Goal: Information Seeking & Learning: Learn about a topic

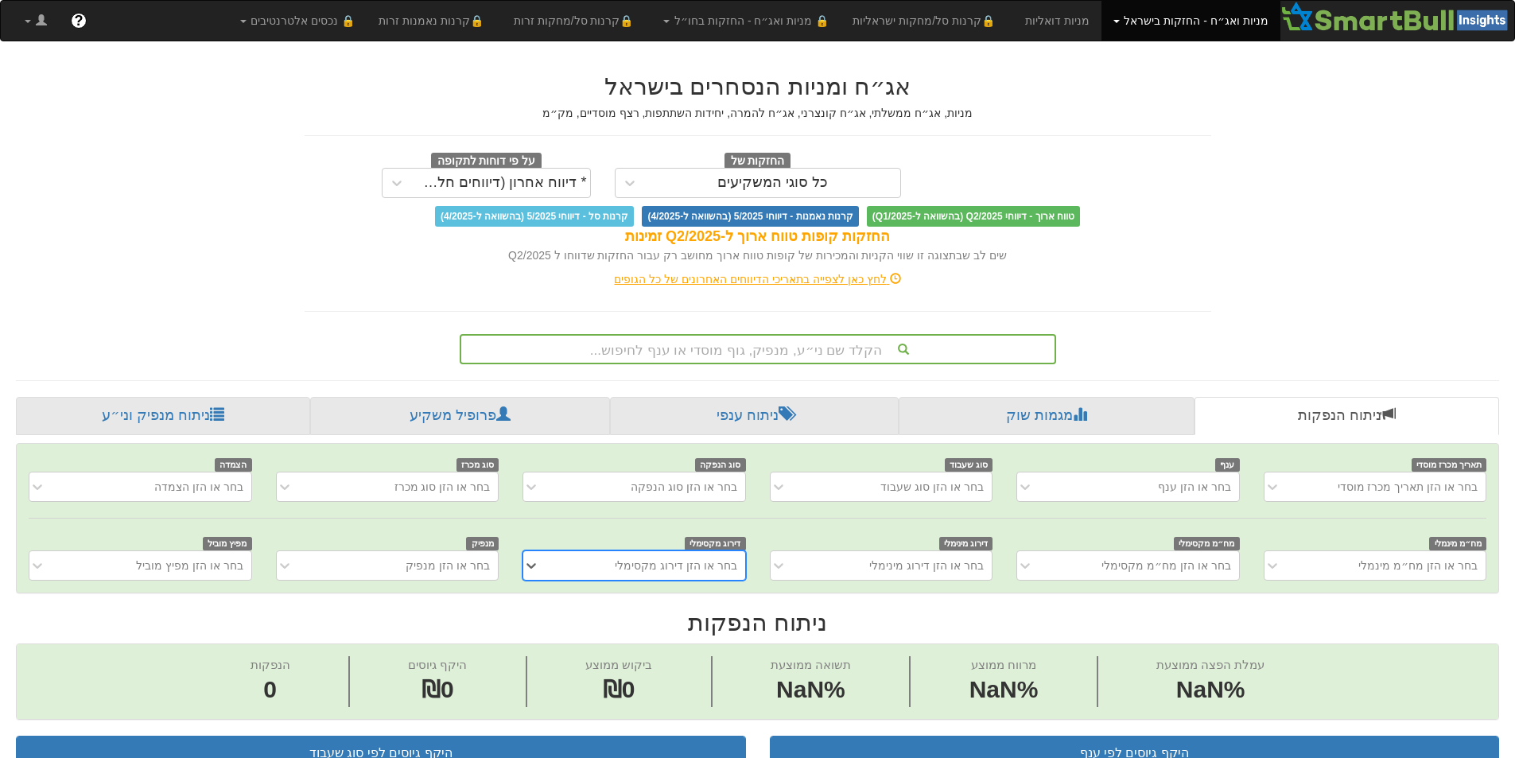
scroll to position [0, 12]
